Goal: Information Seeking & Learning: Learn about a topic

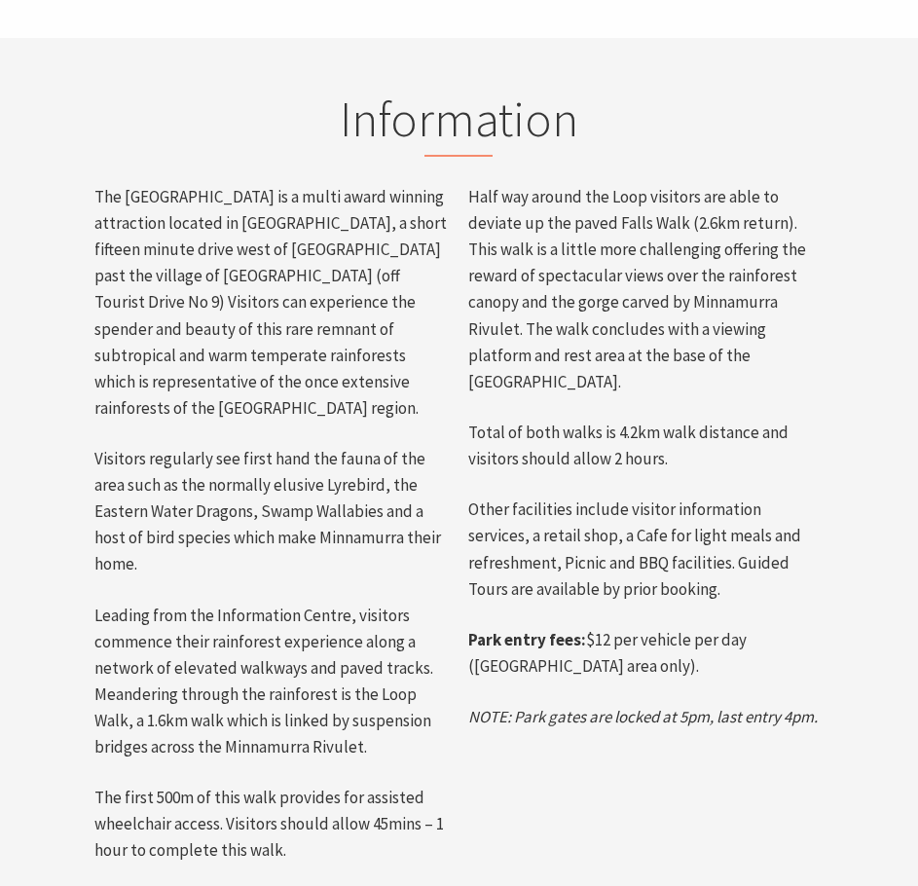
scroll to position [876, 0]
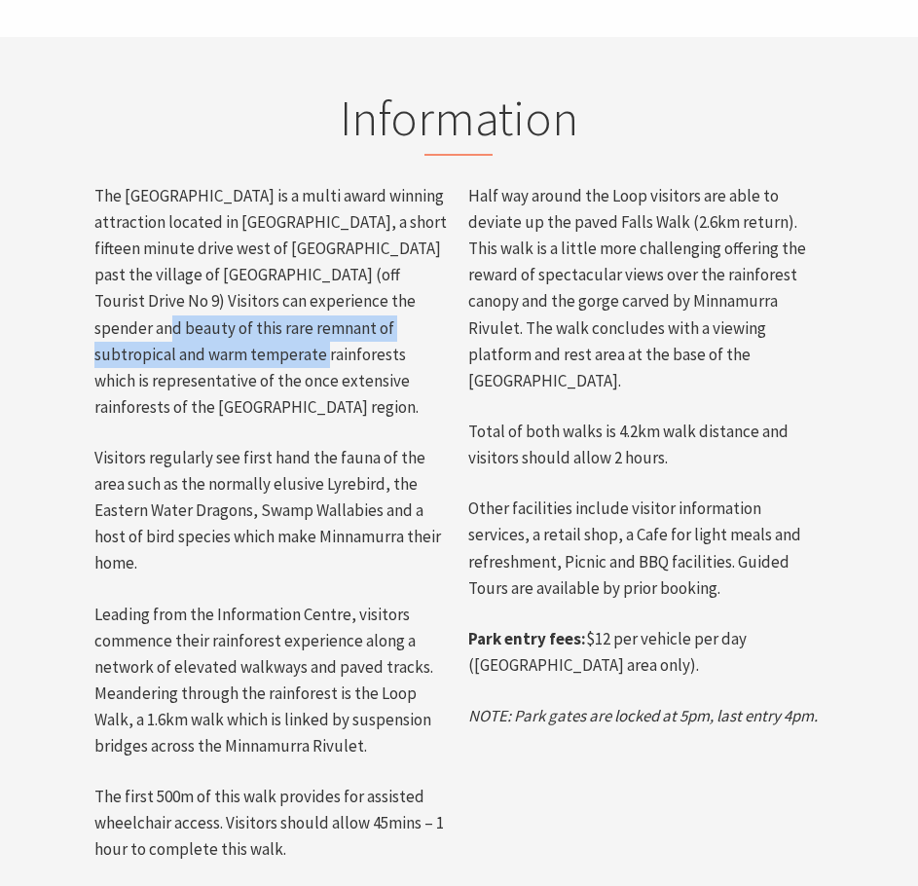
drag, startPoint x: 93, startPoint y: 337, endPoint x: 245, endPoint y: 351, distance: 152.5
click at [245, 351] on div "The [GEOGRAPHIC_DATA] is a multi award winning attraction located in [GEOGRAPHI…" at bounding box center [272, 522] width 375 height 679
copy p "this rare remnant of subtropical and warm temperate rainforests"
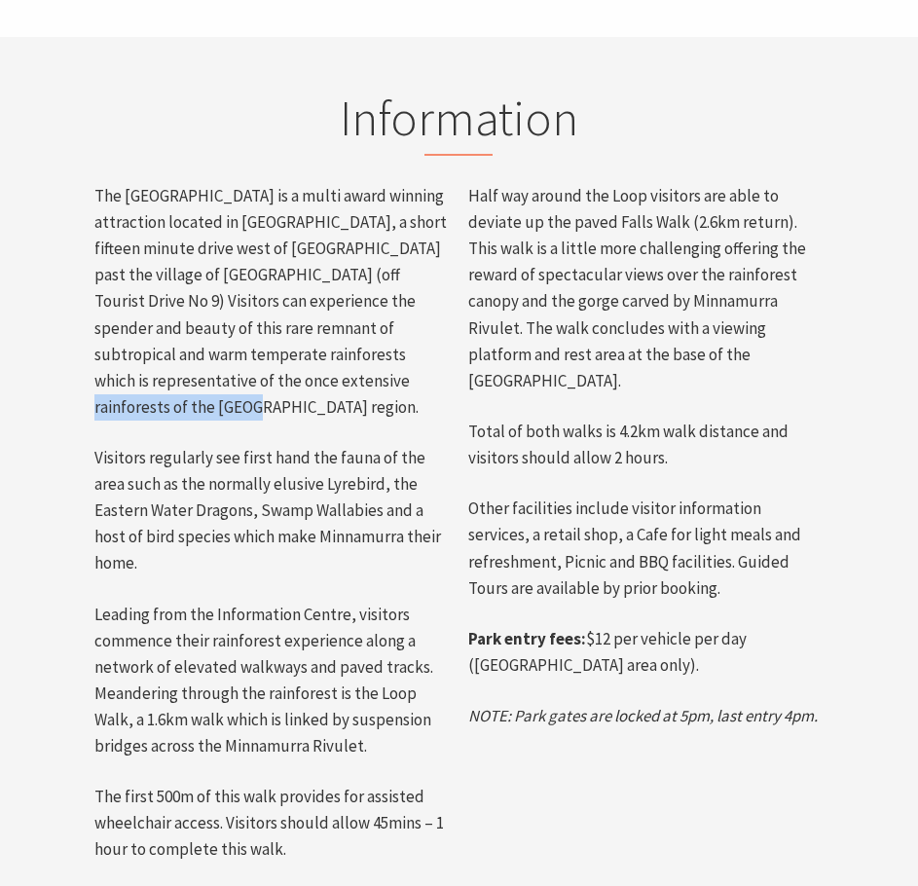
drag, startPoint x: 400, startPoint y: 383, endPoint x: 273, endPoint y: 386, distance: 127.5
click at [273, 386] on p "The [GEOGRAPHIC_DATA] is a multi award winning attraction located in [GEOGRAPHI…" at bounding box center [271, 301] width 355 height 237
copy p "of the [GEOGRAPHIC_DATA] region."
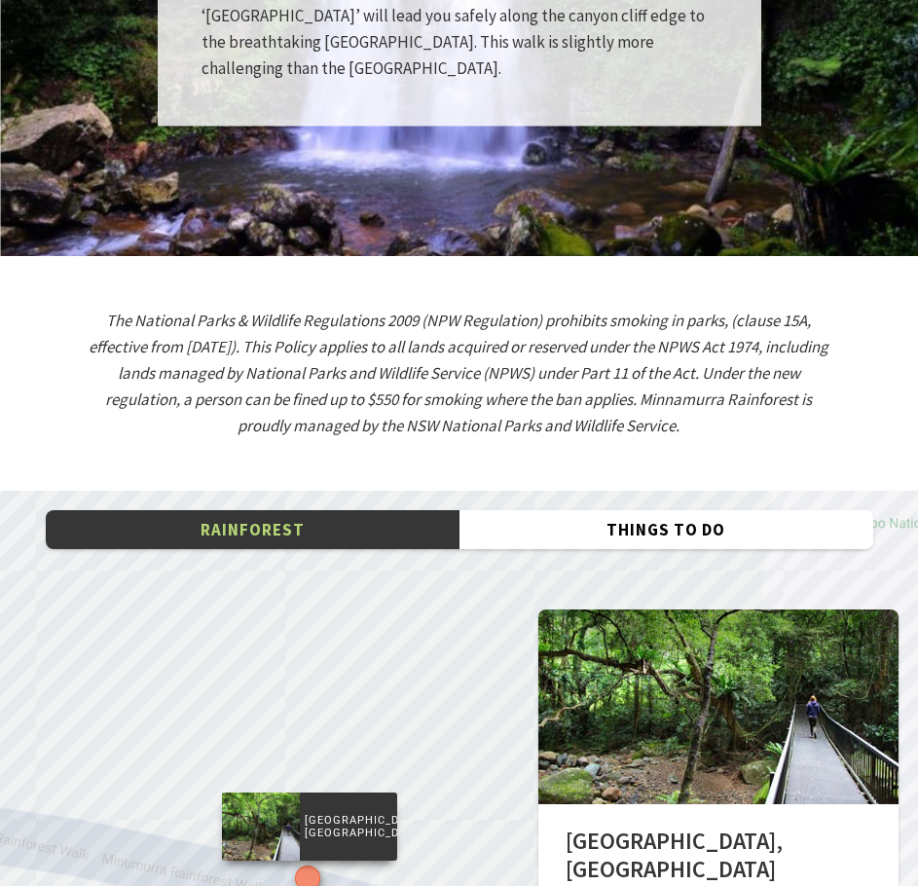
scroll to position [2920, 0]
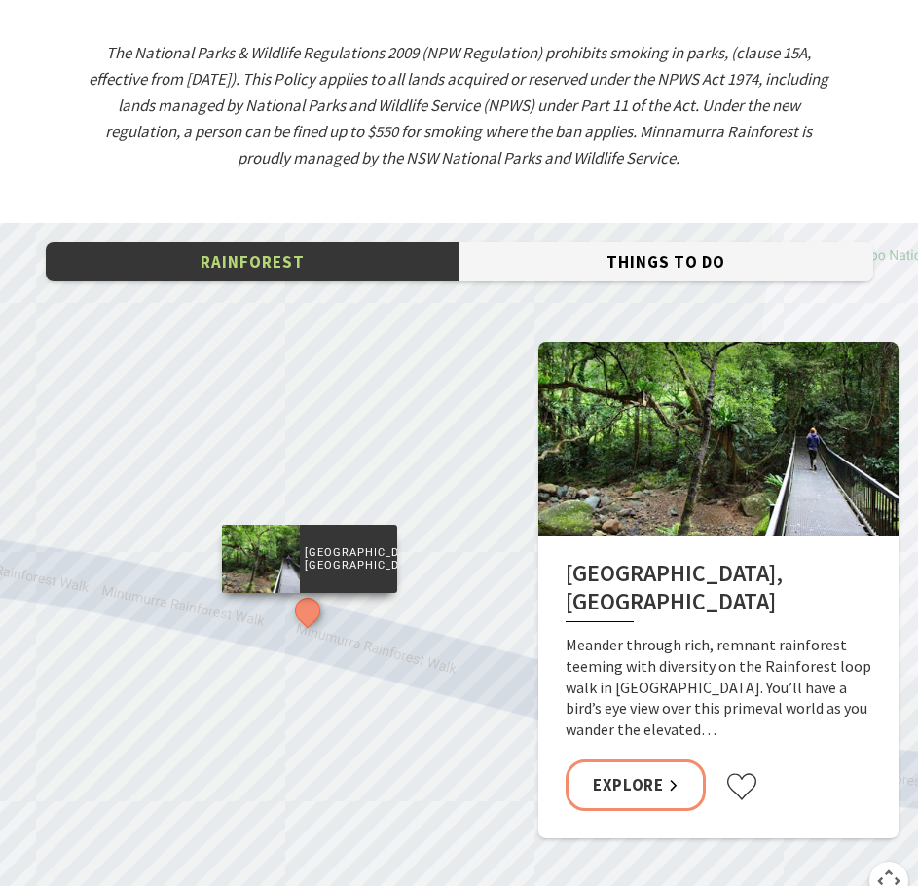
click at [632, 272] on button "Things To Do" at bounding box center [666, 262] width 414 height 40
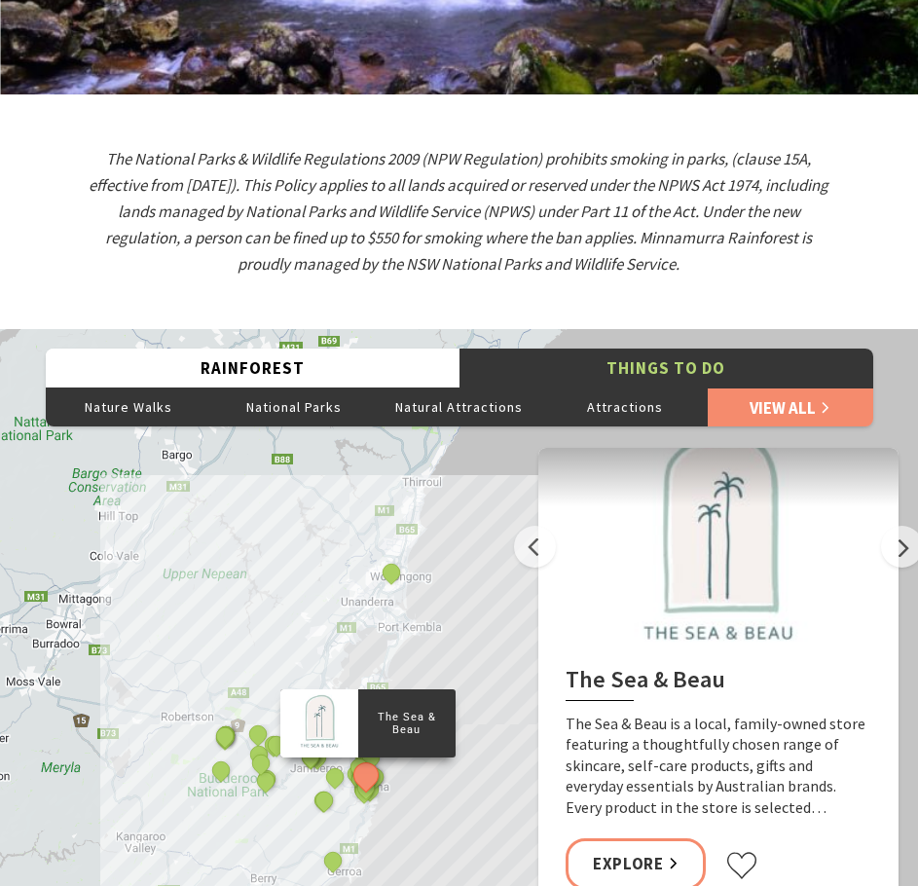
scroll to position [2725, 0]
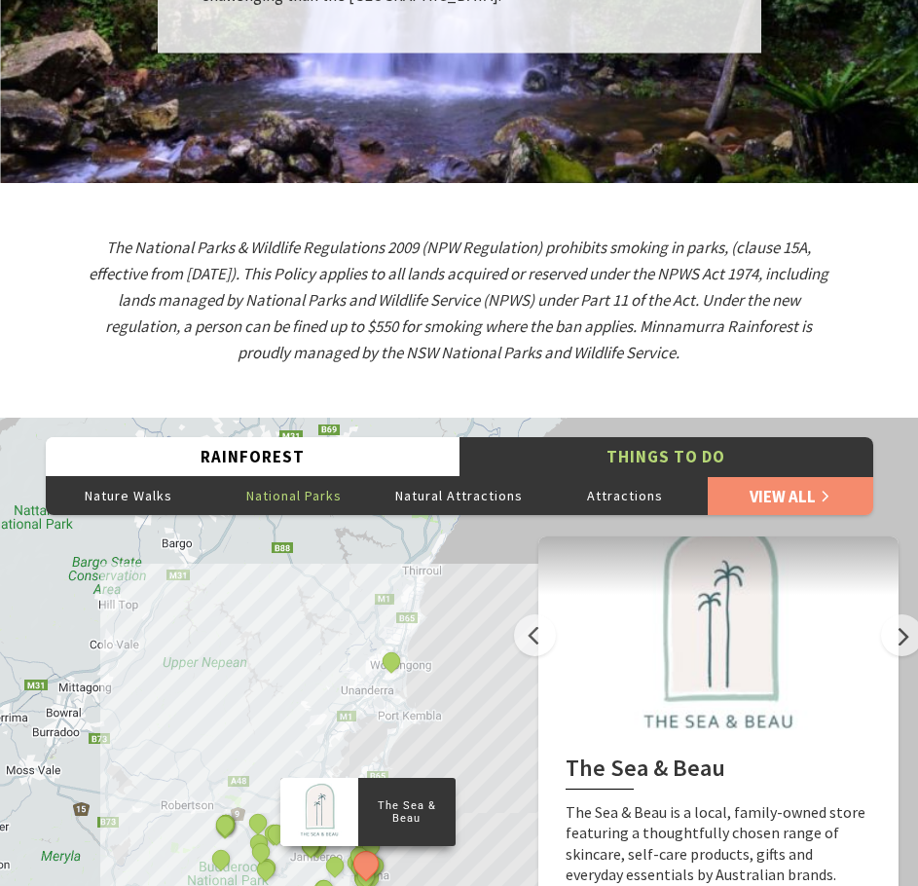
click at [374, 513] on button "National Parks" at bounding box center [293, 495] width 165 height 39
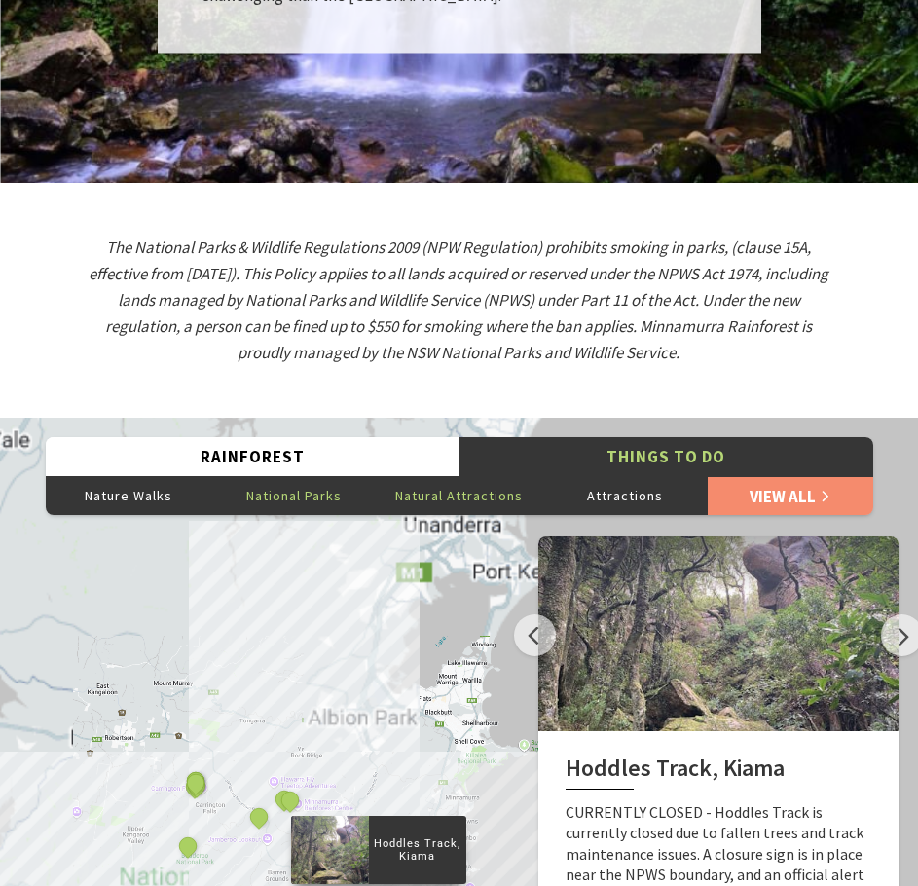
click at [459, 506] on button "Natural Attractions" at bounding box center [459, 495] width 165 height 39
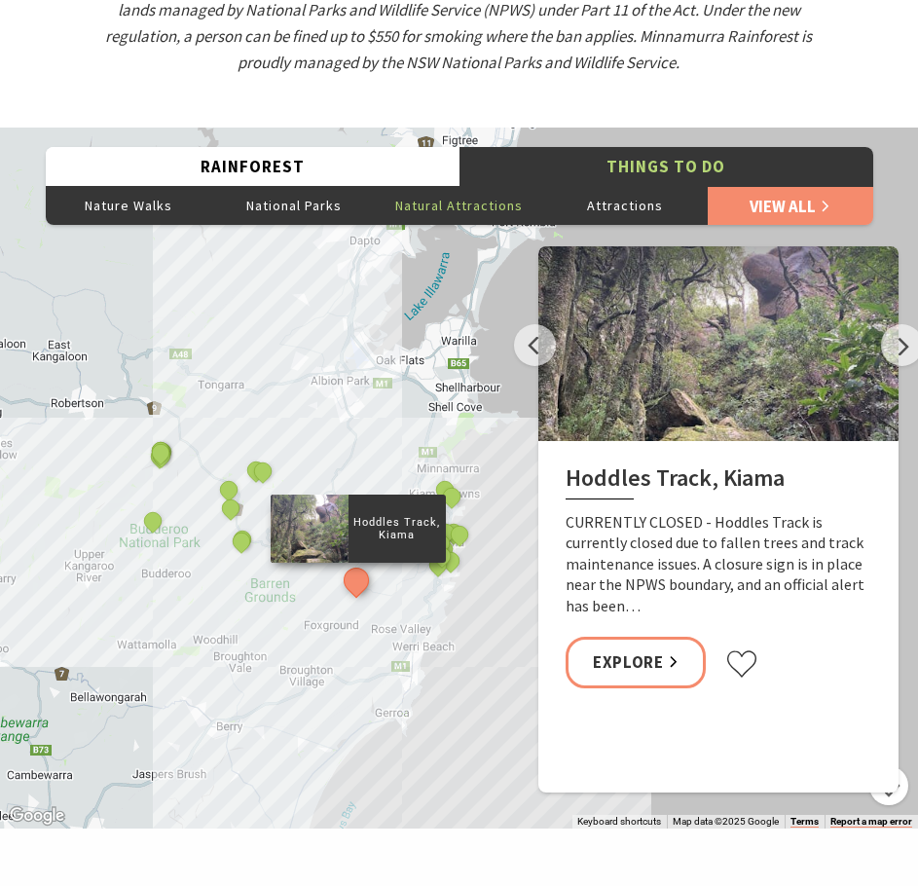
scroll to position [3017, 0]
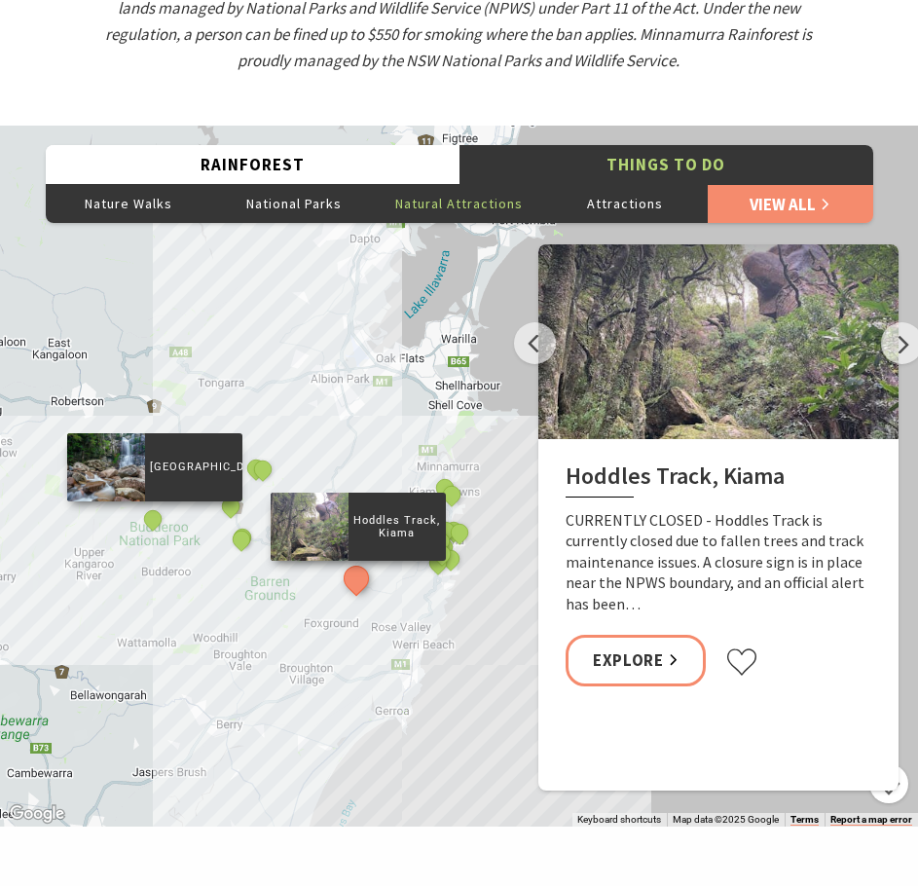
click at [142, 533] on div "[GEOGRAPHIC_DATA]" at bounding box center [153, 520] width 29 height 29
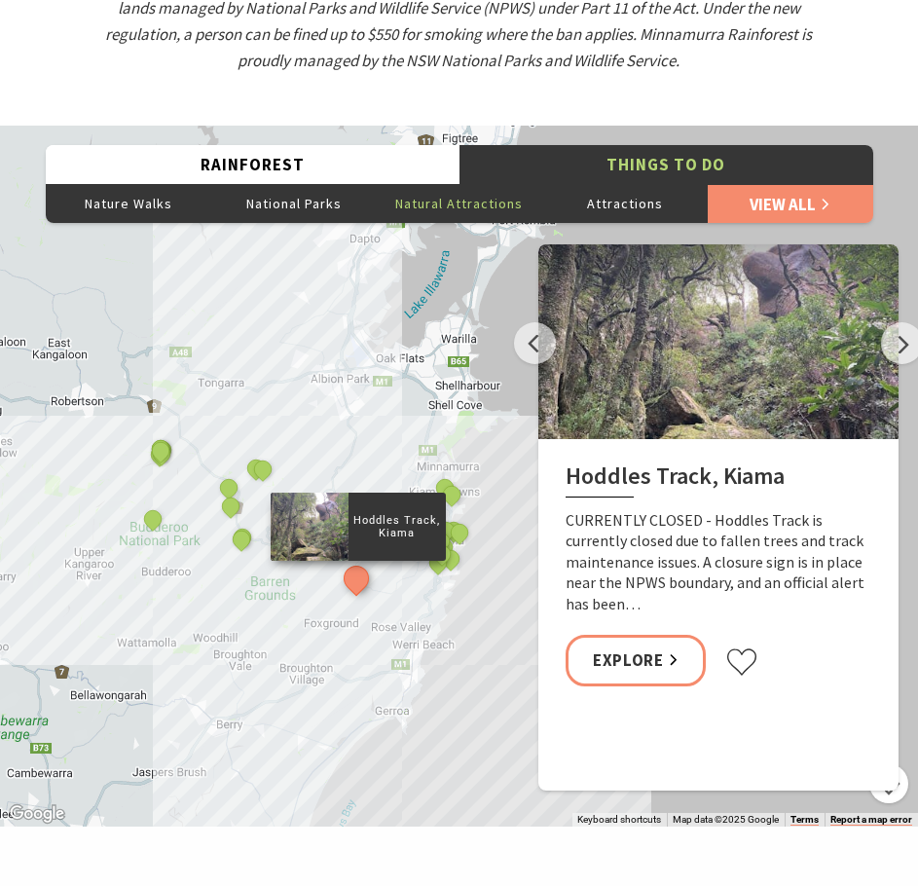
click at [341, 449] on div "Hoddles Track, [GEOGRAPHIC_DATA], [GEOGRAPHIC_DATA] [PERSON_NAME] picnic area […" at bounding box center [459, 476] width 918 height 701
